Goal: Task Accomplishment & Management: Complete application form

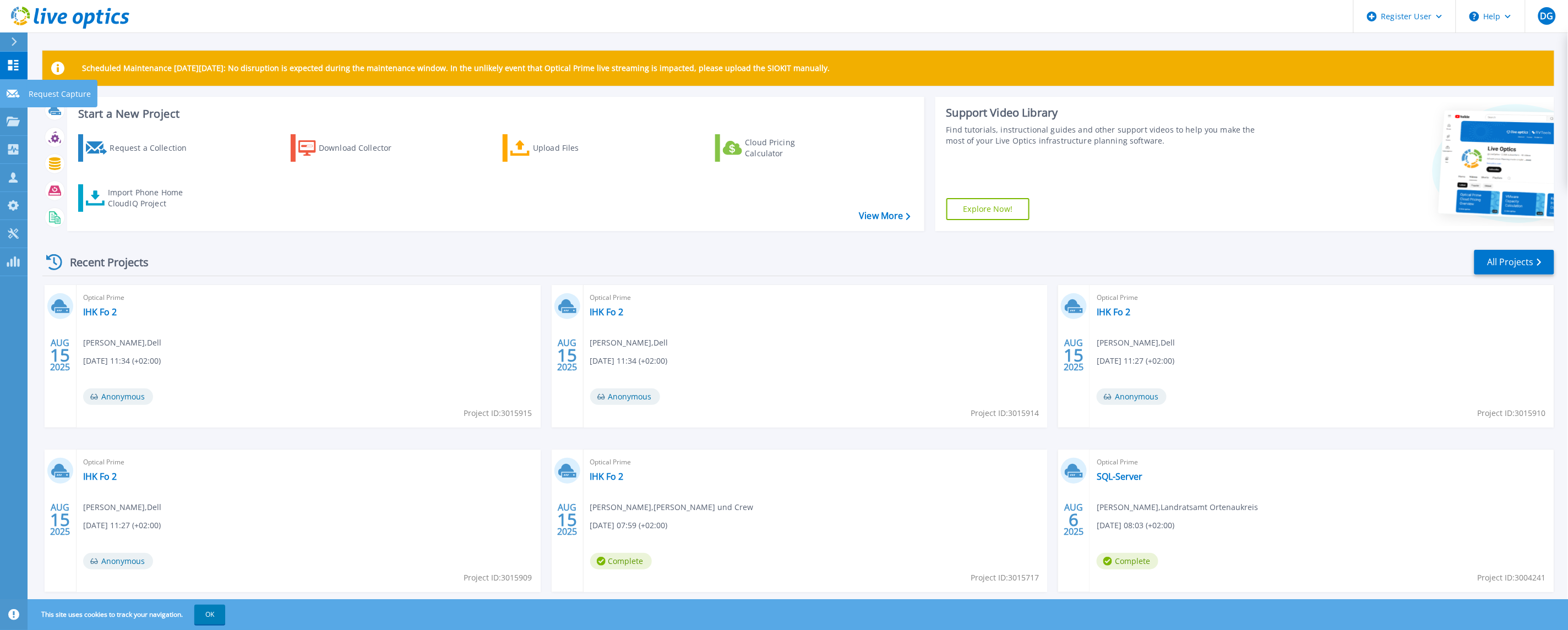
click at [32, 90] on p "Request Capture" at bounding box center [60, 95] width 62 height 29
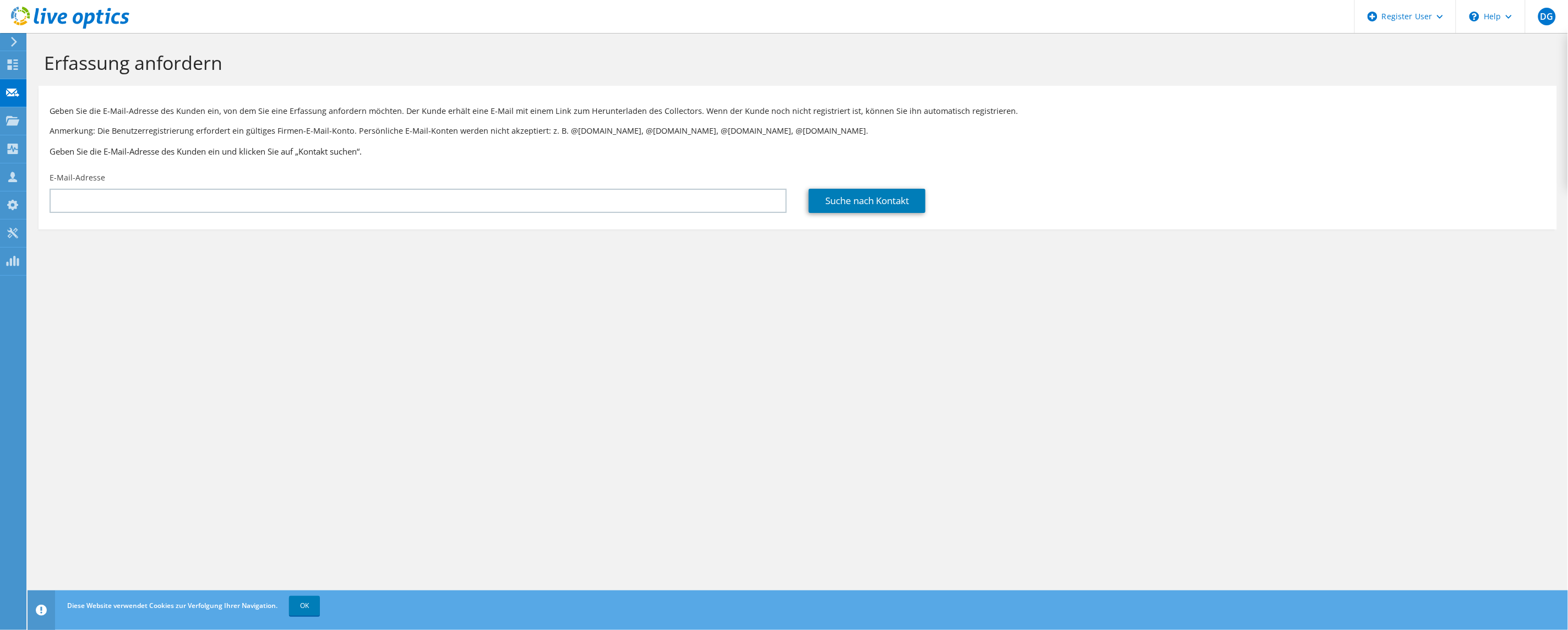
click at [1274, 146] on h3 "Geben Sie die E-Mail-Adresse des Kunden ein und klicken Sie auf „Kontakt suchen…" at bounding box center [798, 151] width 1497 height 12
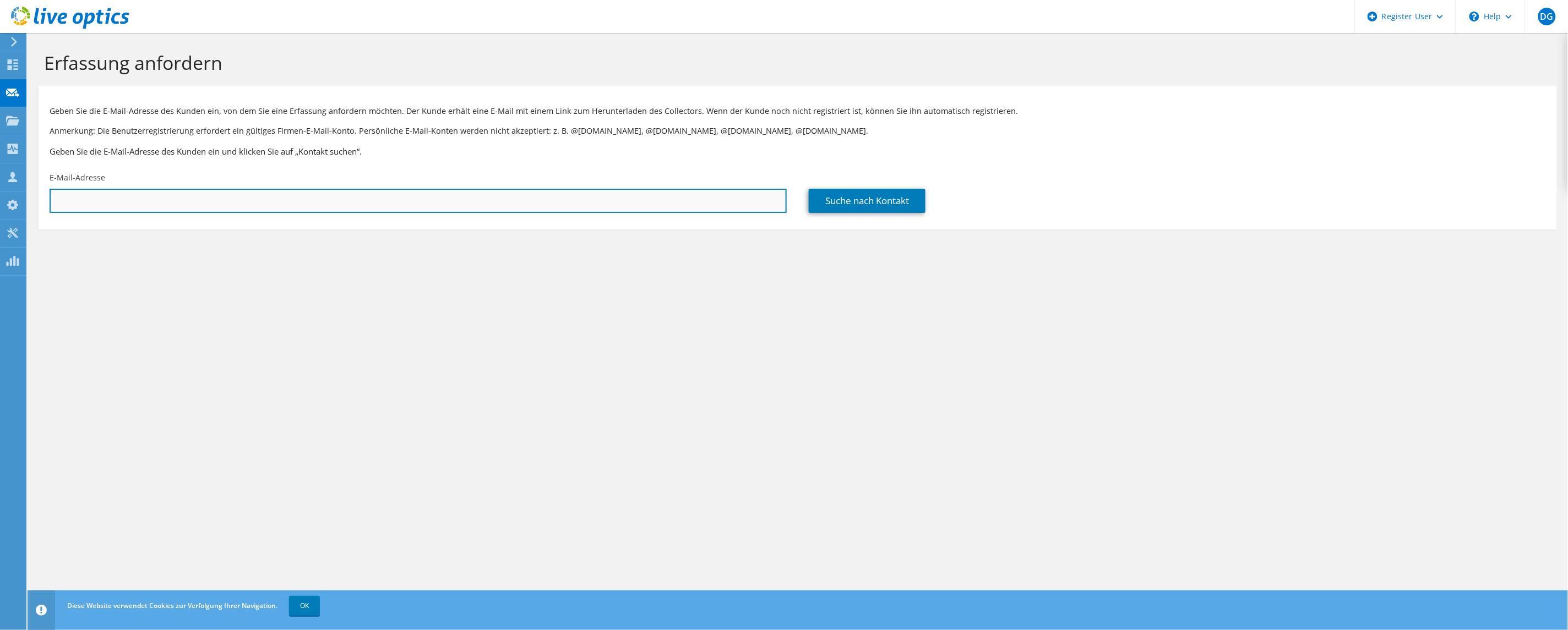
click at [536, 205] on input "text" at bounding box center [418, 200] width 738 height 24
paste input "michael.straub@bitbw.bwl.de"
type input "michael.straub@bitbw.bwl.de"
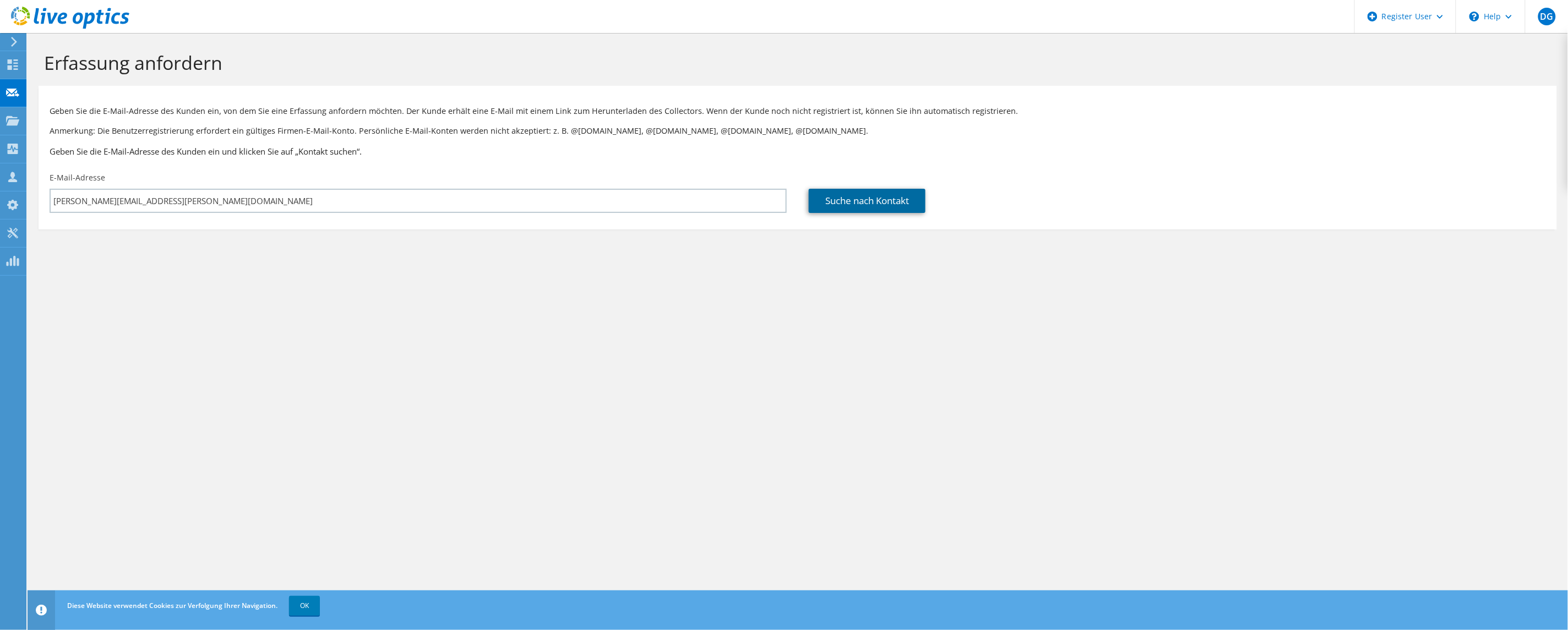
click at [900, 196] on link "Suche nach Kontakt" at bounding box center [867, 200] width 116 height 24
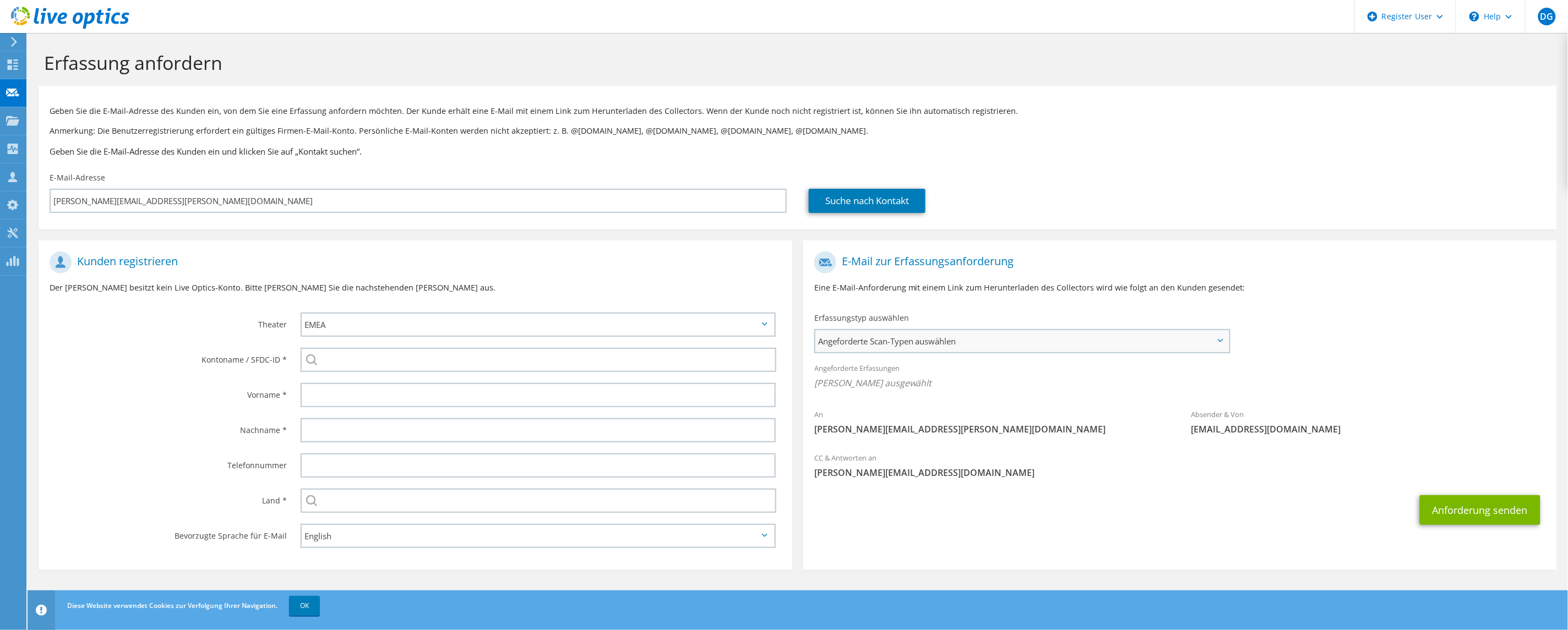
click at [931, 334] on span "Angeforderte Scan-Typen auswählen" at bounding box center [1022, 341] width 414 height 22
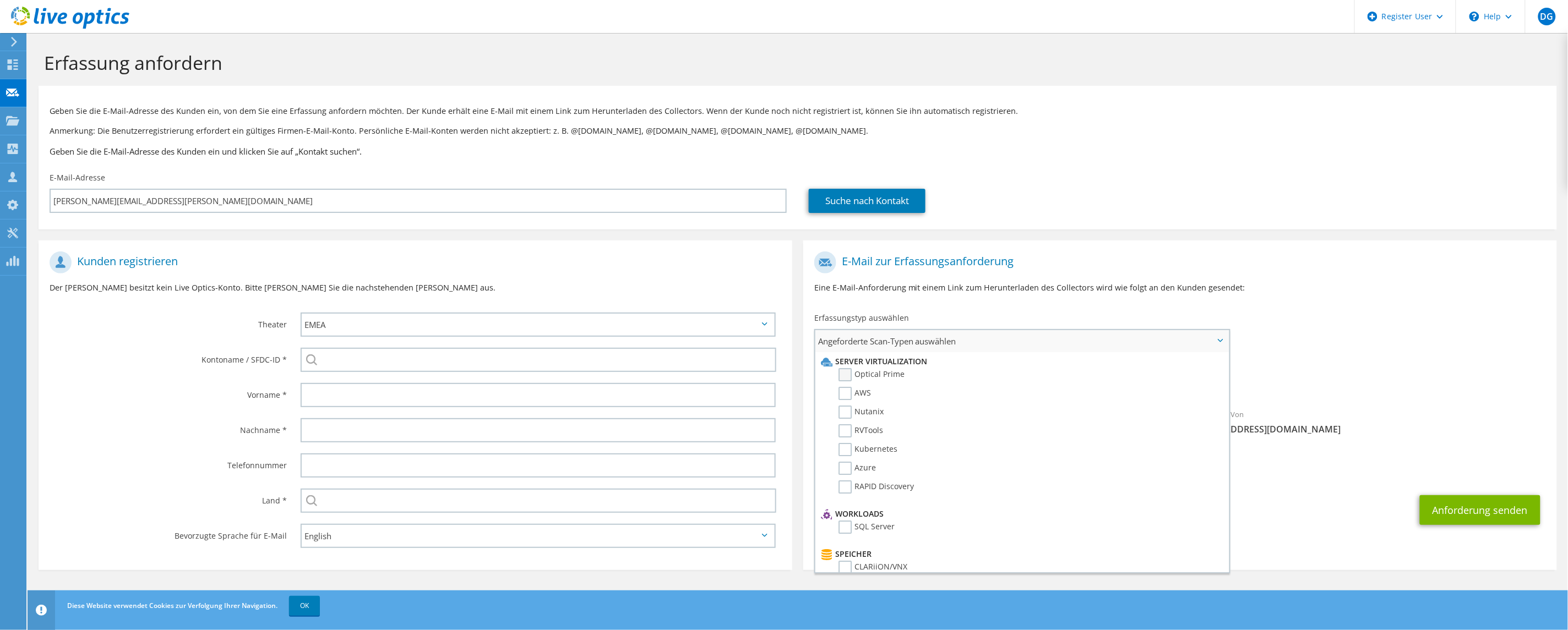
click at [887, 373] on label "Optical Prime" at bounding box center [871, 375] width 66 height 14
click at [0, 0] on input "Optical Prime" at bounding box center [0, 0] width 0 height 0
click at [927, 352] on ul "Server Virtualization Optical Prime AWS Nutanix RVTools Kubernetes Azure" at bounding box center [1020, 428] width 405 height 152
click at [927, 345] on span "Angeforderte Scan-Typen auswählen" at bounding box center [1022, 341] width 414 height 22
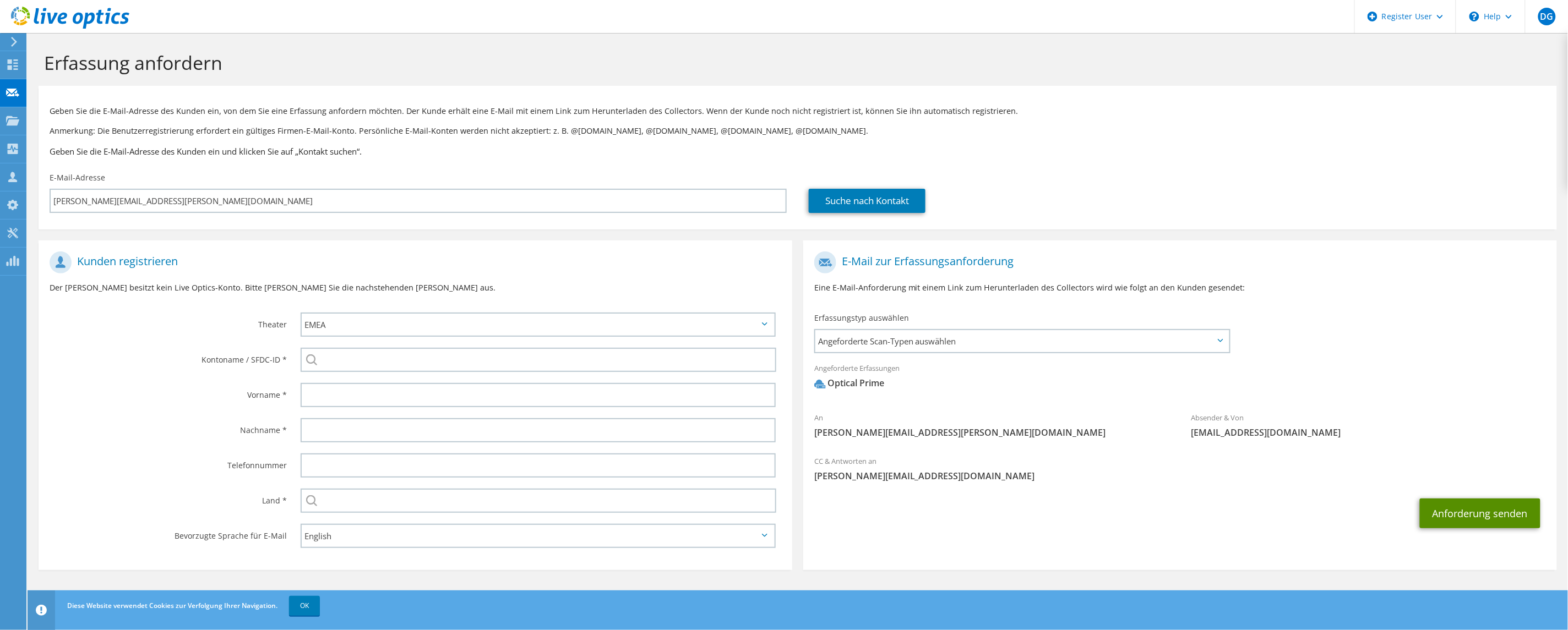
click at [1472, 512] on button "Anforderung senden" at bounding box center [1481, 513] width 121 height 30
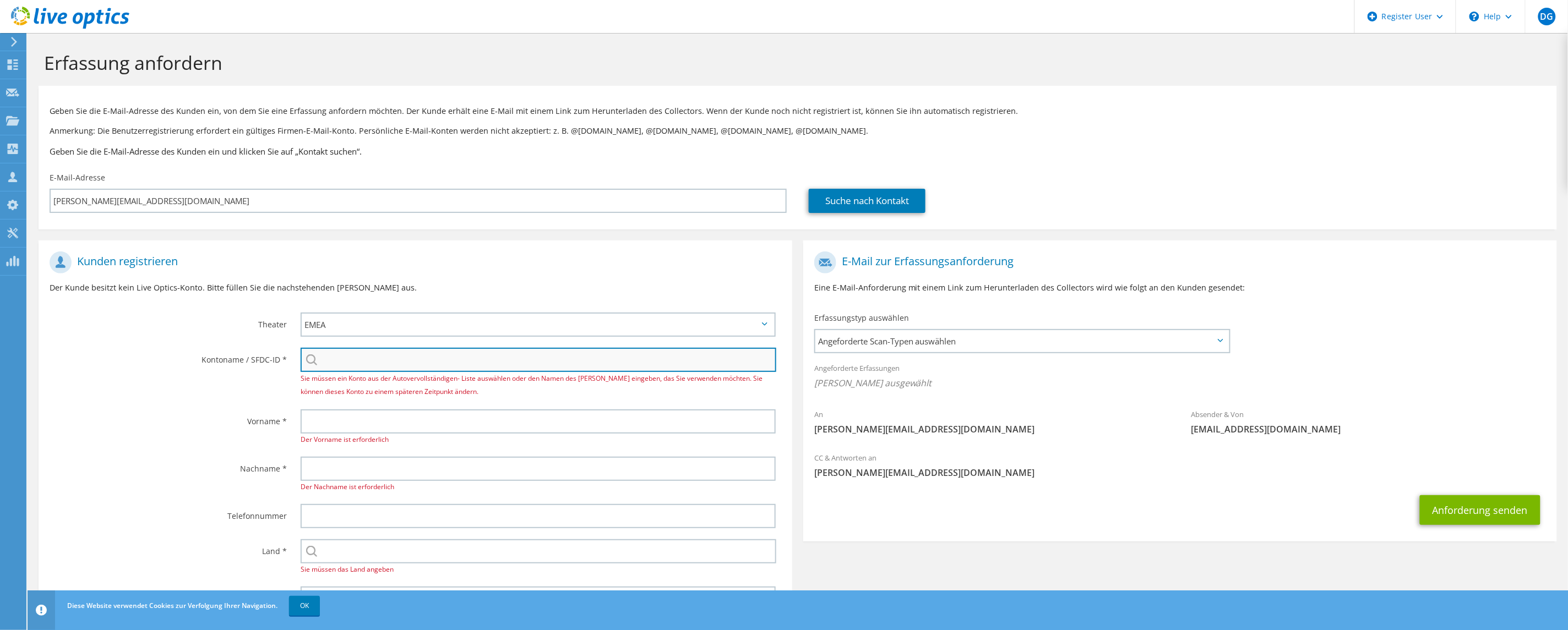
click at [317, 361] on input "search" at bounding box center [538, 360] width 476 height 24
